Goal: Transaction & Acquisition: Purchase product/service

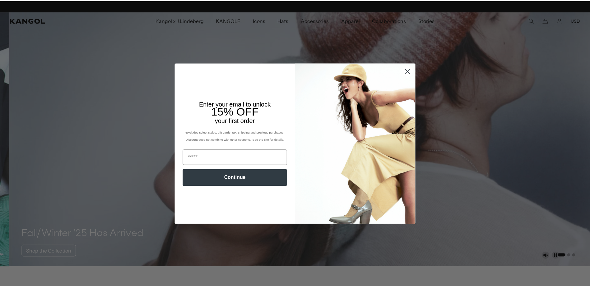
scroll to position [0, 128]
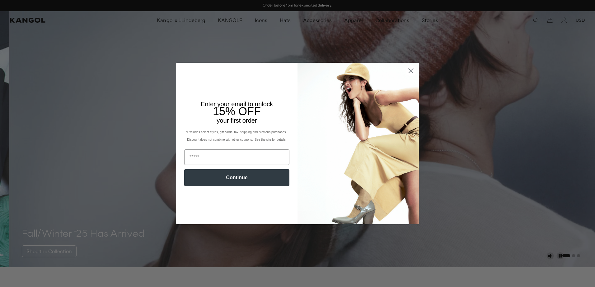
click at [406, 69] on circle "Close dialog" at bounding box center [411, 71] width 10 height 10
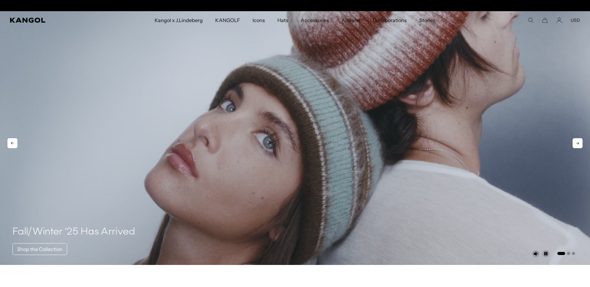
scroll to position [0, 0]
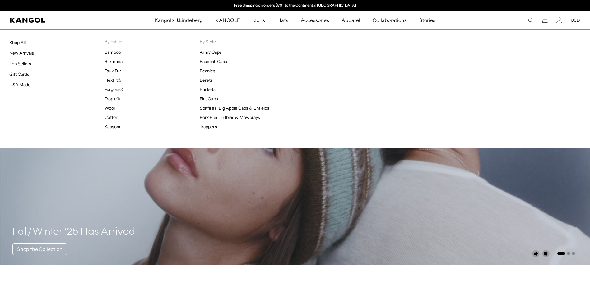
click at [283, 19] on span "Hats" at bounding box center [282, 20] width 11 height 18
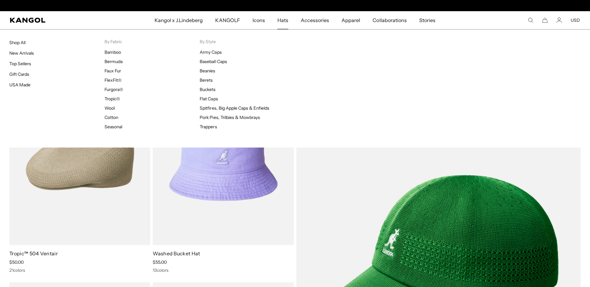
scroll to position [0, 128]
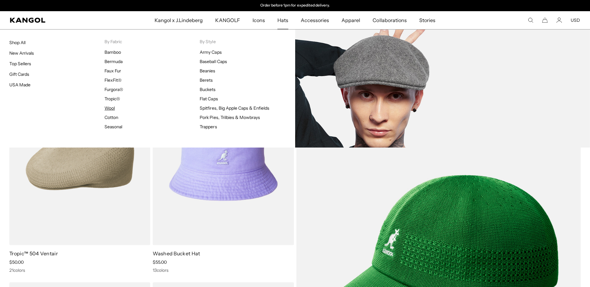
click at [112, 109] on link "Wool" at bounding box center [110, 108] width 10 height 6
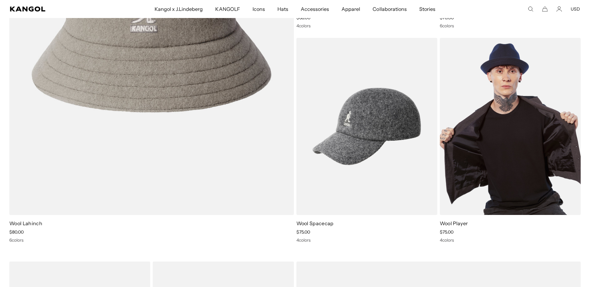
click at [522, 156] on img at bounding box center [510, 126] width 141 height 177
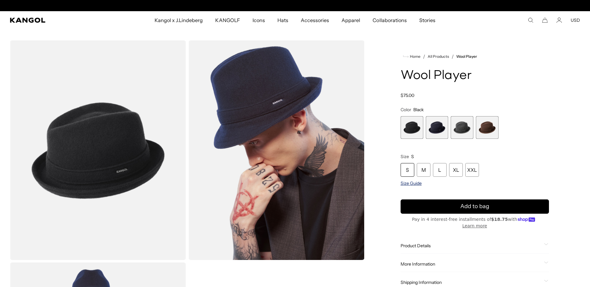
click at [413, 184] on span "Size Guide" at bounding box center [411, 184] width 21 height 6
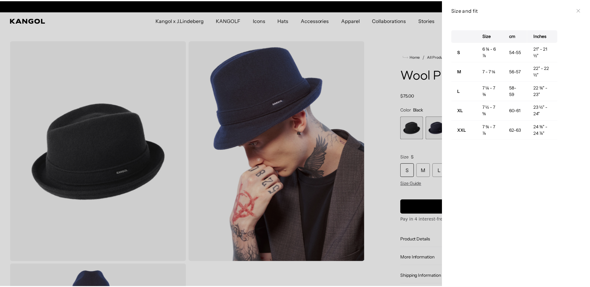
scroll to position [0, 128]
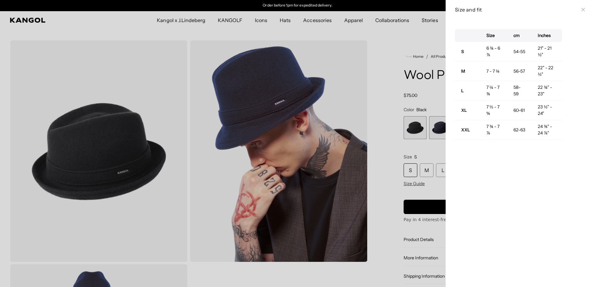
click at [581, 8] on icon at bounding box center [583, 10] width 4 height 4
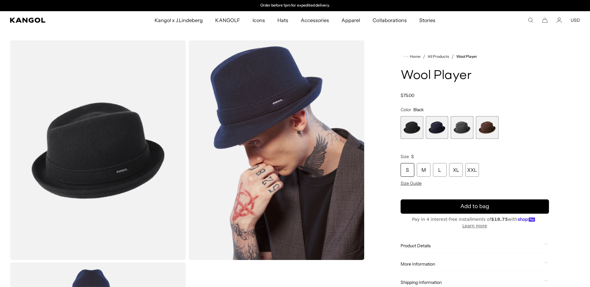
click at [462, 127] on span "3 of 4" at bounding box center [462, 127] width 23 height 23
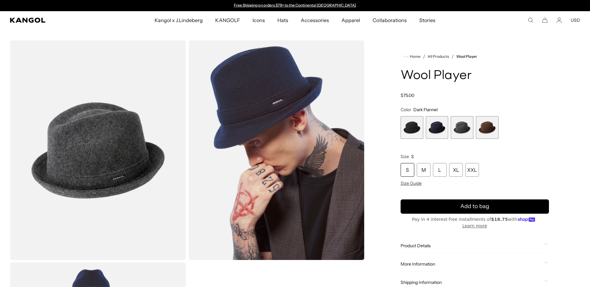
click at [481, 128] on span "4 of 4" at bounding box center [487, 127] width 23 height 23
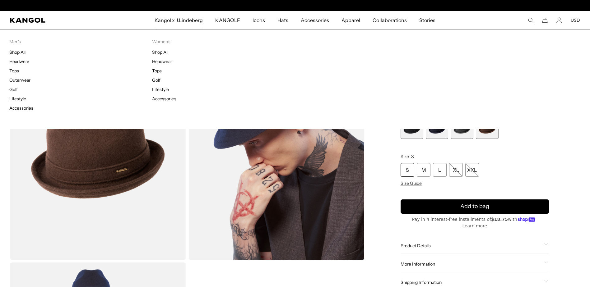
scroll to position [0, 128]
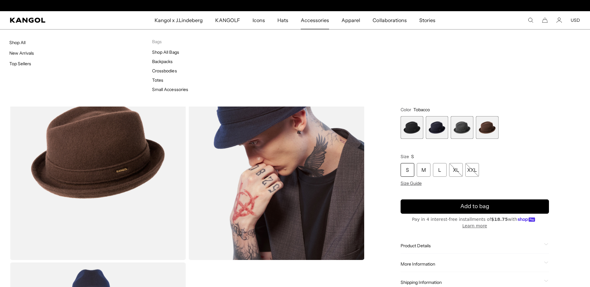
click at [315, 21] on span "Accessories" at bounding box center [315, 20] width 28 height 18
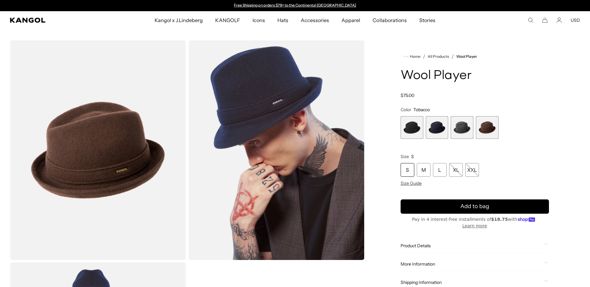
click at [411, 131] on span "1 of 4" at bounding box center [412, 127] width 23 height 23
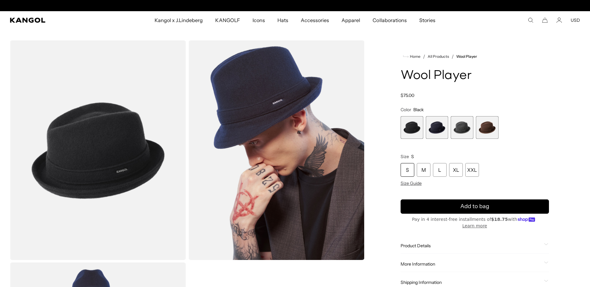
scroll to position [0, 128]
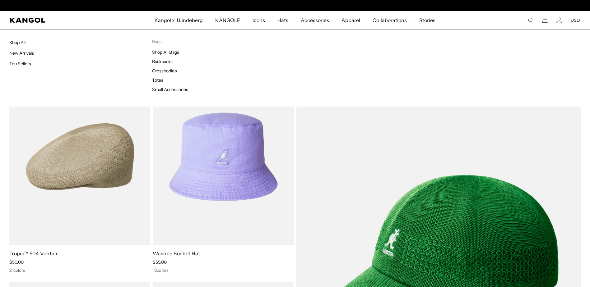
scroll to position [0, 128]
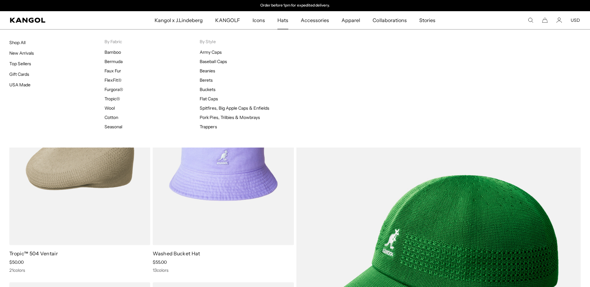
click at [285, 21] on span "Hats" at bounding box center [282, 20] width 11 height 18
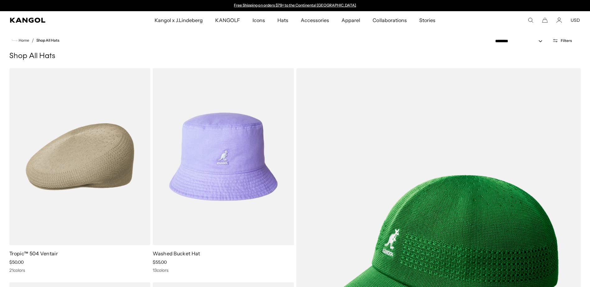
click at [532, 21] on icon "Search here" at bounding box center [531, 20] width 6 height 6
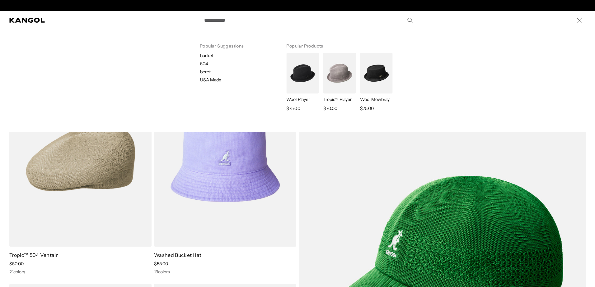
scroll to position [0, 128]
click at [258, 22] on input "Search here" at bounding box center [307, 20] width 215 height 16
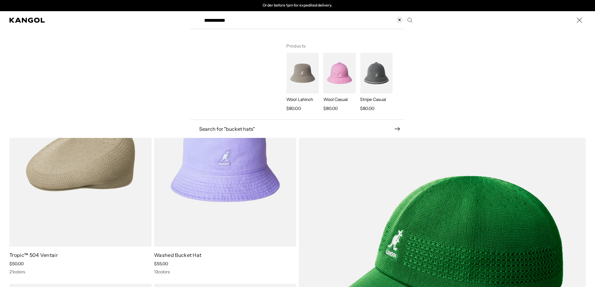
type input "**********"
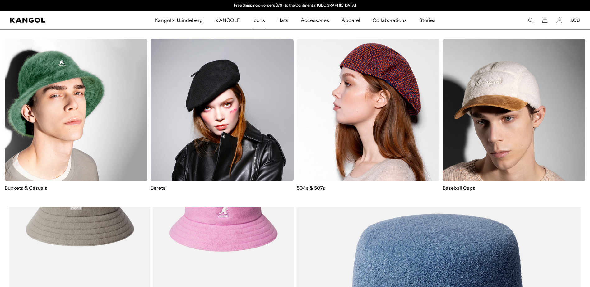
click at [86, 97] on img at bounding box center [76, 110] width 143 height 143
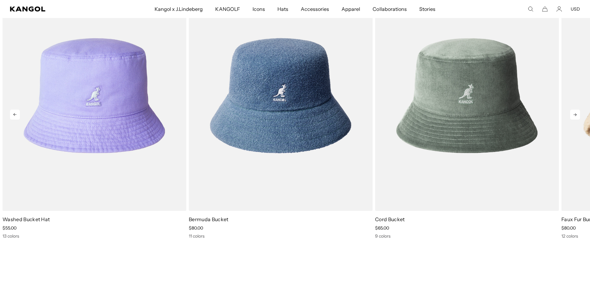
click at [576, 116] on icon at bounding box center [575, 115] width 10 height 10
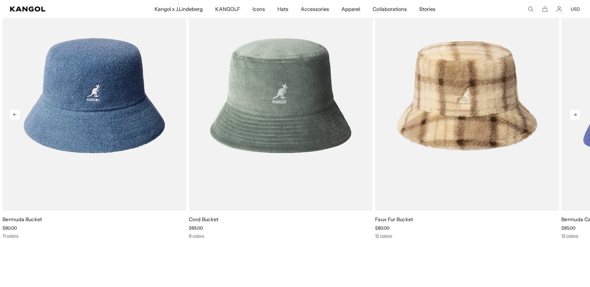
click at [576, 116] on icon at bounding box center [575, 115] width 10 height 10
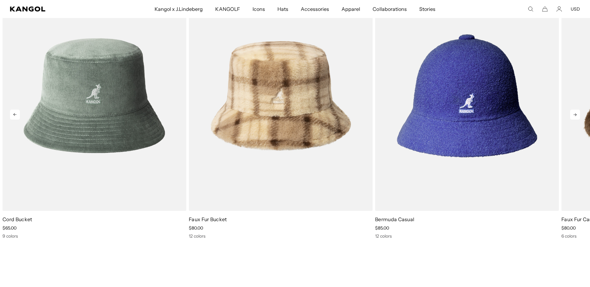
click at [576, 116] on icon at bounding box center [575, 115] width 10 height 10
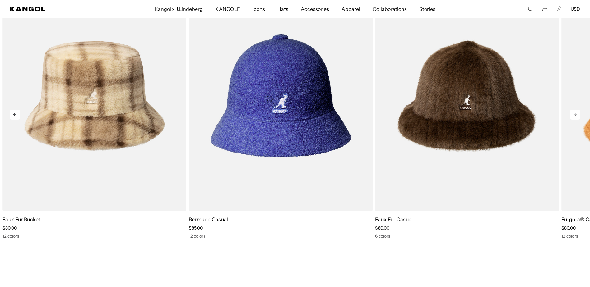
click at [576, 116] on icon at bounding box center [575, 115] width 10 height 10
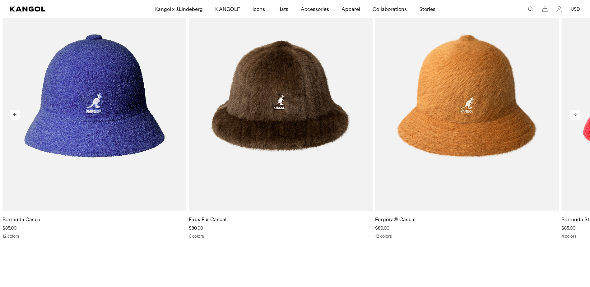
click at [576, 116] on icon at bounding box center [575, 115] width 10 height 10
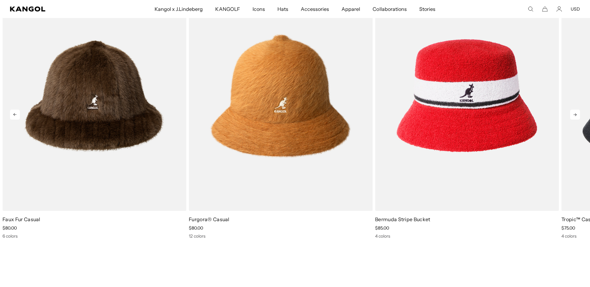
click at [576, 116] on icon at bounding box center [575, 115] width 10 height 10
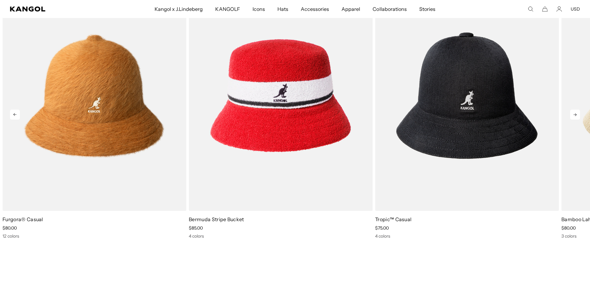
click at [576, 116] on icon at bounding box center [575, 115] width 10 height 10
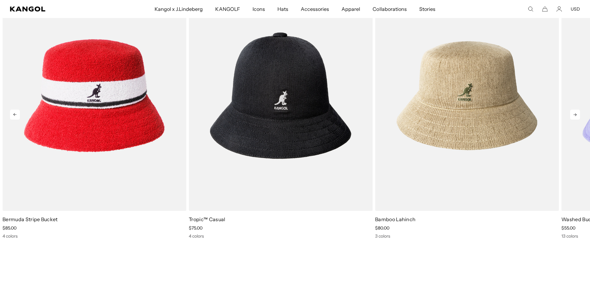
click at [576, 116] on icon at bounding box center [575, 115] width 10 height 10
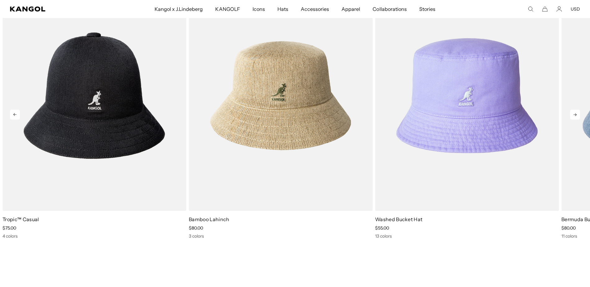
click at [576, 116] on icon at bounding box center [575, 115] width 10 height 10
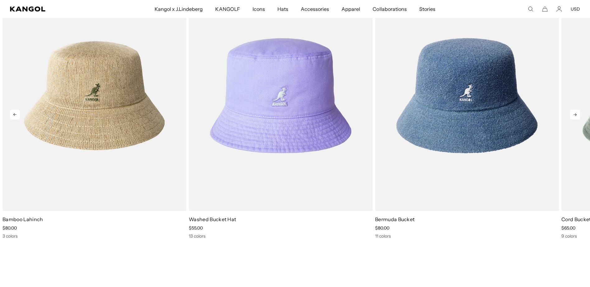
click at [576, 116] on icon at bounding box center [575, 115] width 10 height 10
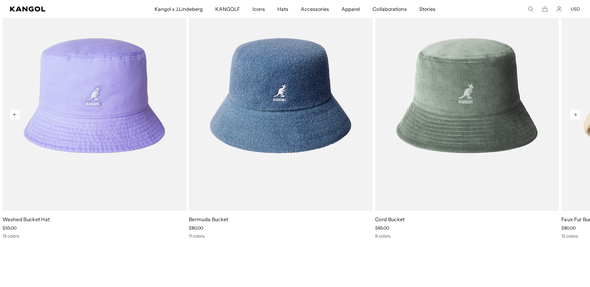
click at [576, 116] on icon at bounding box center [575, 115] width 10 height 10
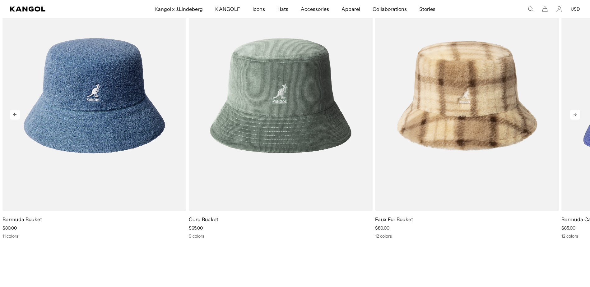
click at [576, 116] on icon at bounding box center [575, 115] width 10 height 10
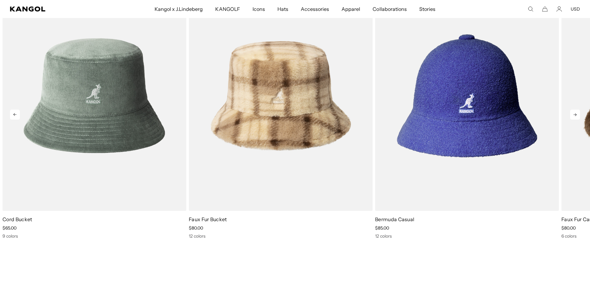
click at [576, 116] on icon at bounding box center [575, 115] width 10 height 10
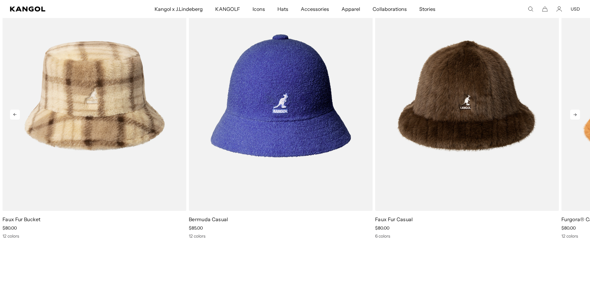
click at [576, 116] on icon at bounding box center [575, 115] width 10 height 10
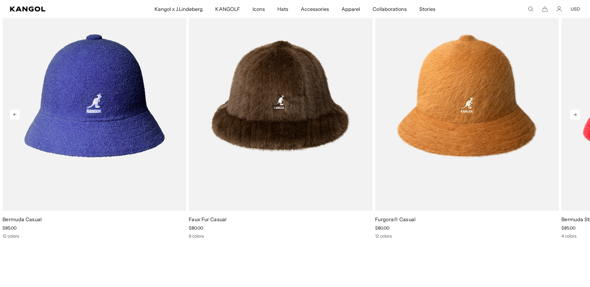
click at [576, 116] on icon at bounding box center [575, 115] width 10 height 10
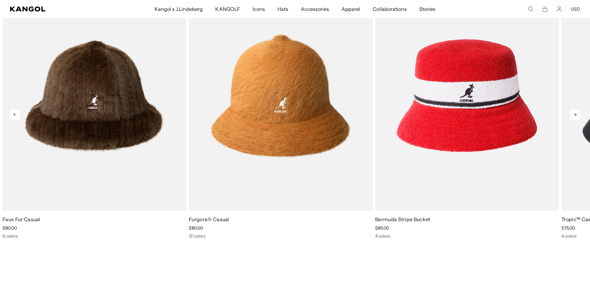
click at [576, 116] on icon at bounding box center [575, 115] width 10 height 10
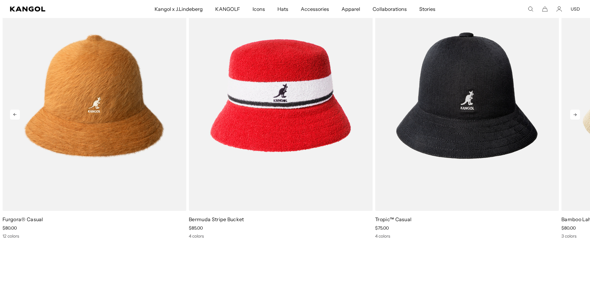
click at [576, 116] on icon at bounding box center [575, 115] width 10 height 10
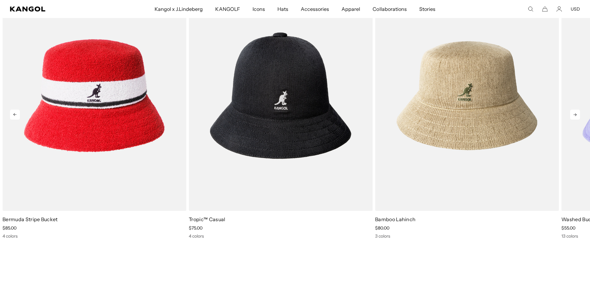
click at [576, 116] on icon at bounding box center [575, 115] width 10 height 10
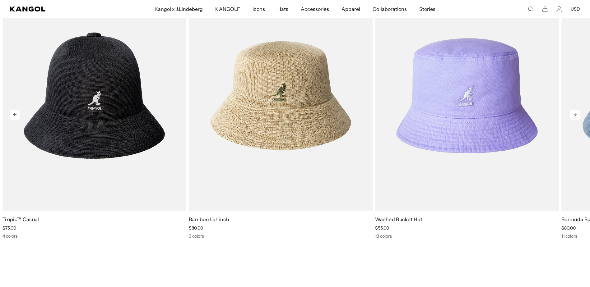
click at [576, 116] on icon at bounding box center [575, 115] width 10 height 10
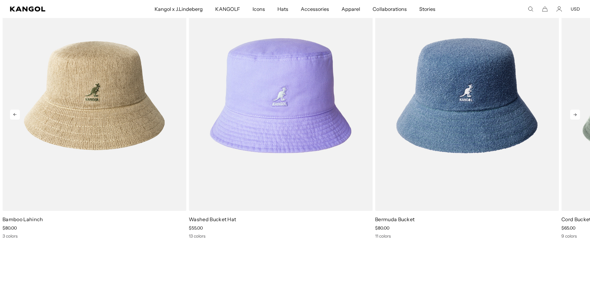
click at [576, 116] on icon at bounding box center [575, 115] width 10 height 10
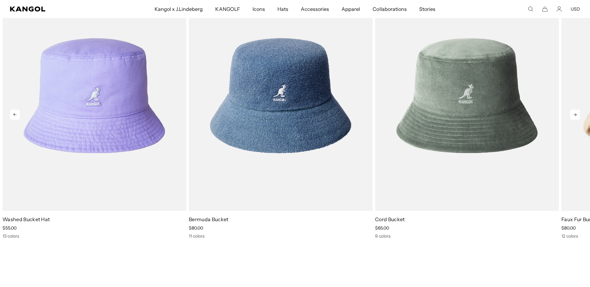
click at [576, 116] on icon at bounding box center [575, 115] width 10 height 10
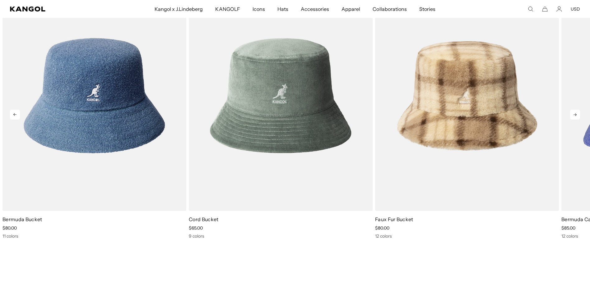
click at [576, 116] on icon at bounding box center [575, 115] width 10 height 10
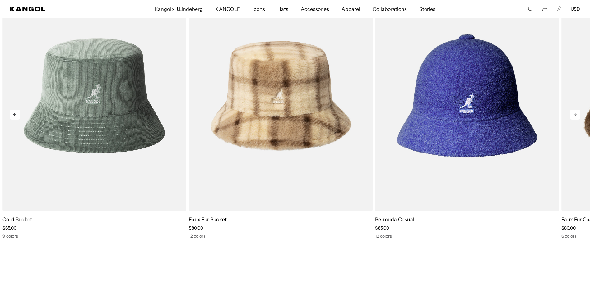
click at [576, 116] on icon at bounding box center [575, 115] width 10 height 10
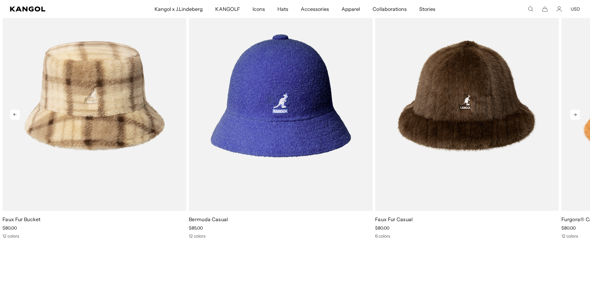
click at [576, 116] on icon at bounding box center [575, 115] width 10 height 10
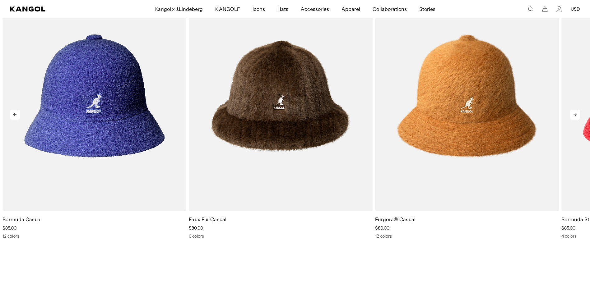
click at [576, 116] on icon at bounding box center [575, 115] width 10 height 10
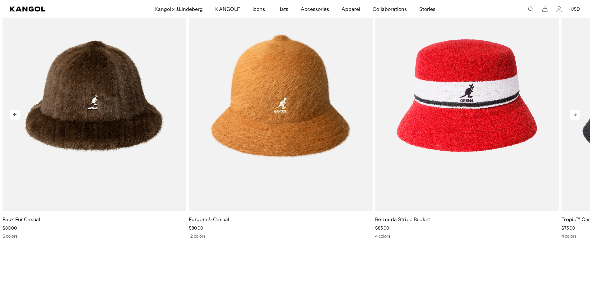
click at [576, 116] on icon at bounding box center [575, 115] width 10 height 10
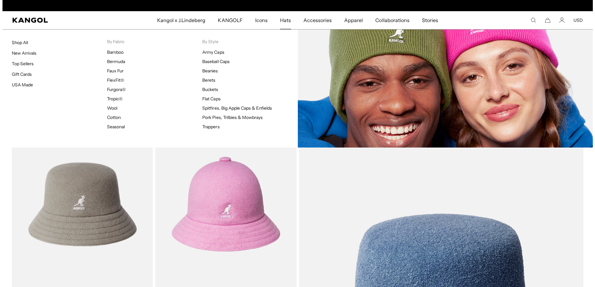
scroll to position [0, 128]
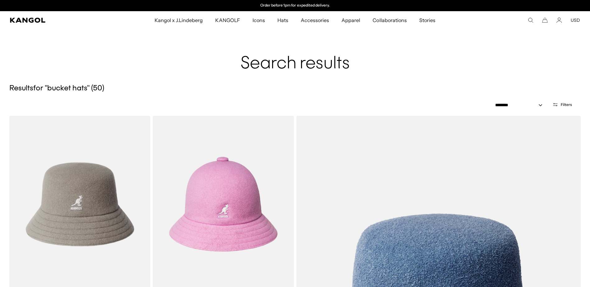
click at [531, 20] on icon "Search here" at bounding box center [531, 20] width 6 height 6
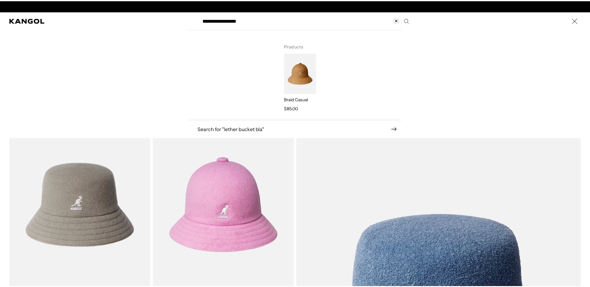
scroll to position [0, 0]
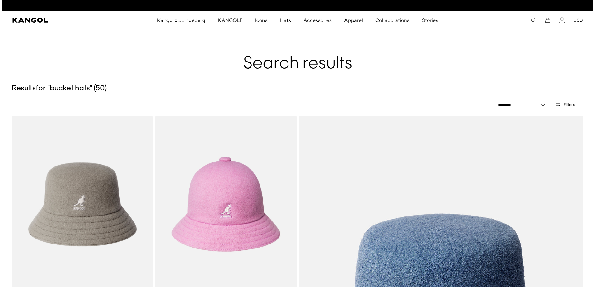
scroll to position [0, 128]
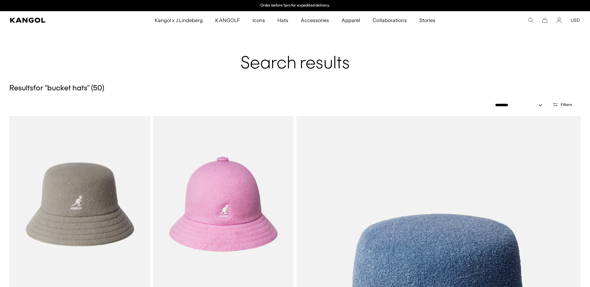
click at [531, 19] on icon "Search here" at bounding box center [531, 20] width 6 height 6
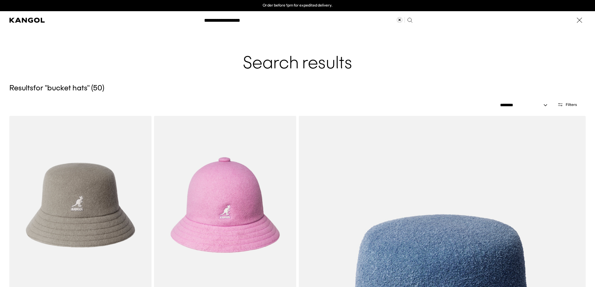
scroll to position [0, 0]
click at [205, 20] on input "**********" at bounding box center [307, 20] width 215 height 16
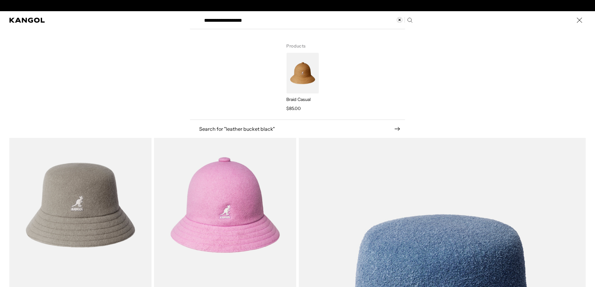
scroll to position [0, 128]
type input "**********"
click at [397, 19] on use "Clear search term" at bounding box center [400, 20] width 6 height 6
click at [263, 19] on input "Search here" at bounding box center [307, 20] width 215 height 16
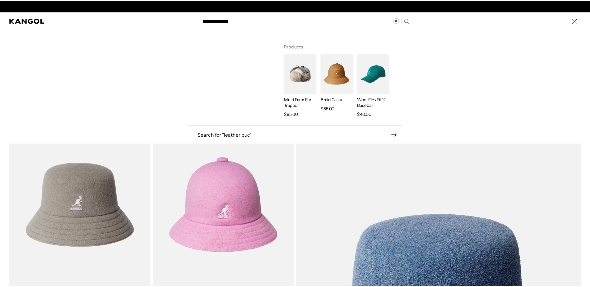
scroll to position [0, 128]
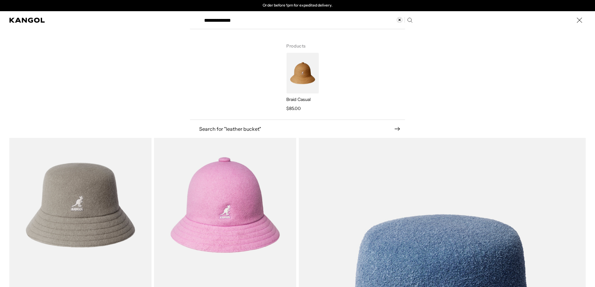
type input "**********"
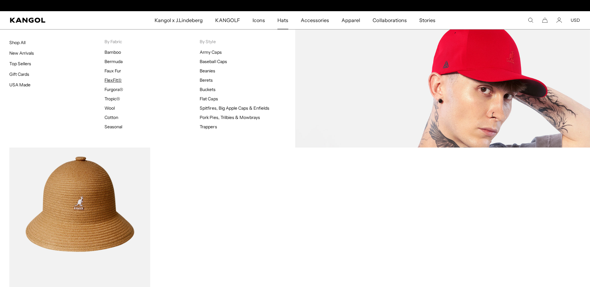
scroll to position [0, 128]
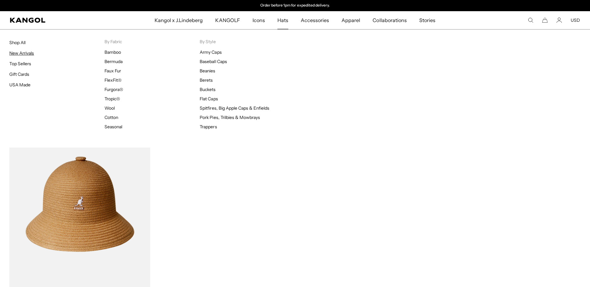
click at [26, 53] on link "New Arrivals" at bounding box center [21, 53] width 25 height 6
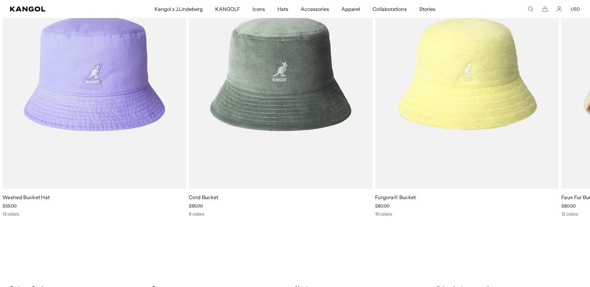
click at [530, 11] on use "Search here" at bounding box center [530, 9] width 5 height 5
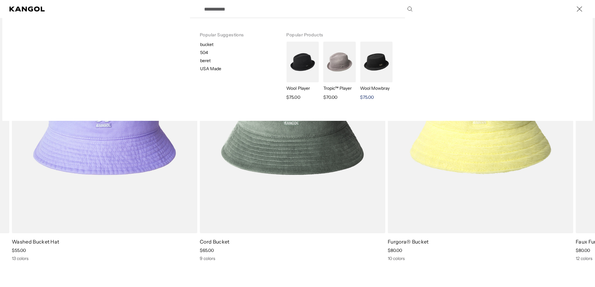
click at [374, 67] on img "Search here" at bounding box center [376, 62] width 32 height 41
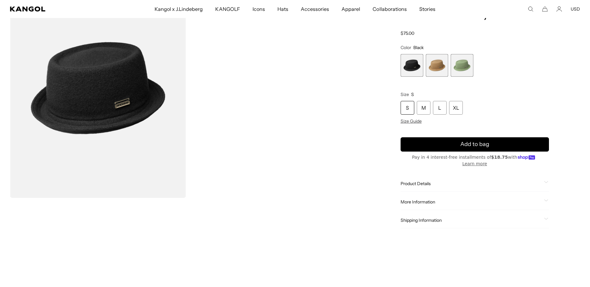
click at [73, 81] on img "Gallery Viewer" at bounding box center [98, 88] width 176 height 220
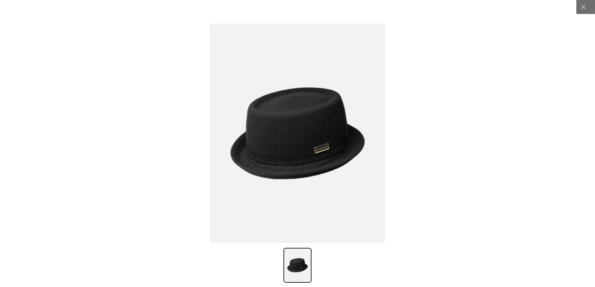
click at [299, 257] on img at bounding box center [297, 265] width 28 height 35
